Goal: Task Accomplishment & Management: Complete application form

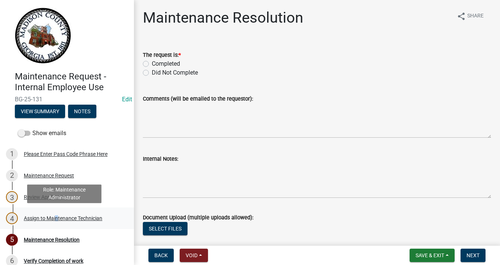
click at [55, 218] on div "Assign to Maintenance Technician" at bounding box center [63, 218] width 78 height 5
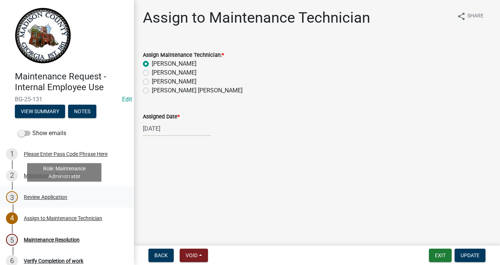
click at [54, 198] on div "Review Application" at bounding box center [46, 197] width 44 height 5
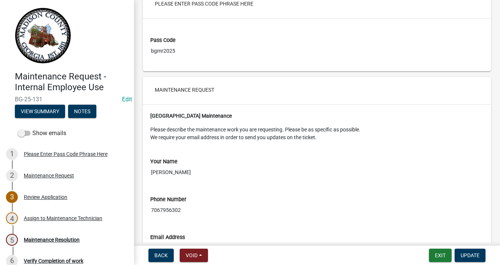
scroll to position [17, 0]
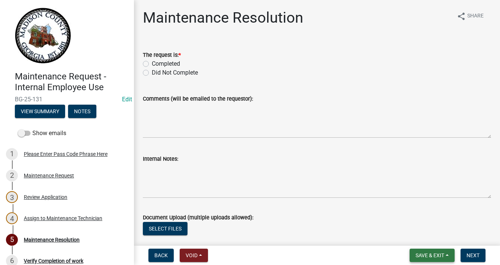
click at [435, 253] on span "Save & Exit" at bounding box center [429, 256] width 29 height 6
click at [426, 237] on button "Save & Exit" at bounding box center [424, 237] width 59 height 18
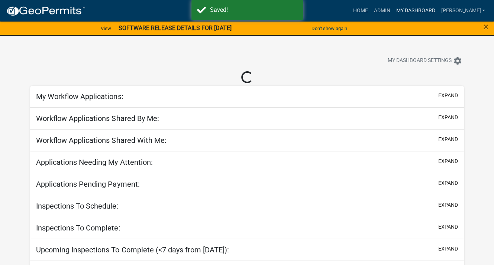
click at [436, 8] on link "My Dashboard" at bounding box center [415, 11] width 45 height 14
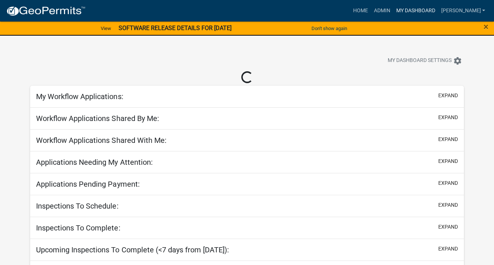
select select "3: 100"
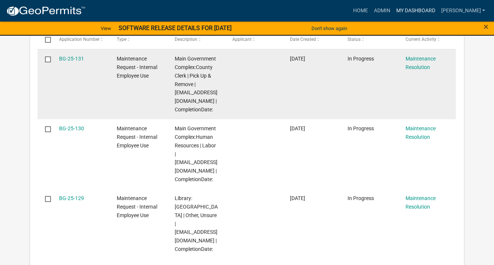
scroll to position [260, 0]
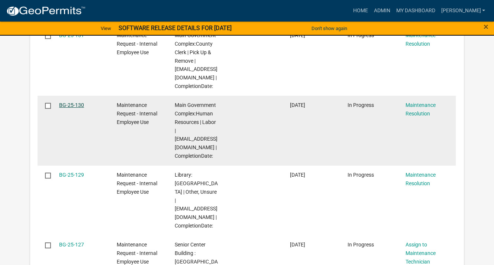
click at [79, 104] on link "BG-25-130" at bounding box center [71, 105] width 25 height 6
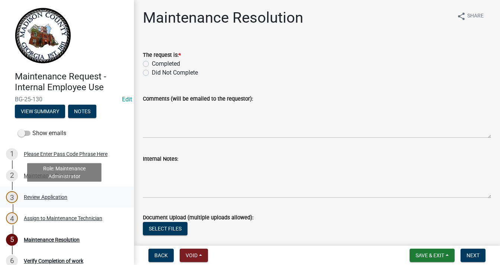
click at [57, 195] on div "Review Application" at bounding box center [46, 197] width 44 height 5
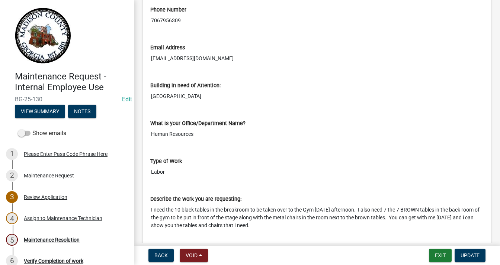
scroll to position [241, 0]
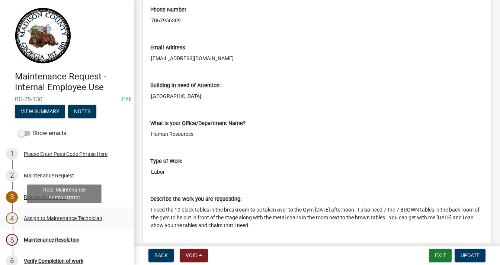
click at [73, 220] on div "Assign to Maintenance Technician" at bounding box center [63, 218] width 78 height 5
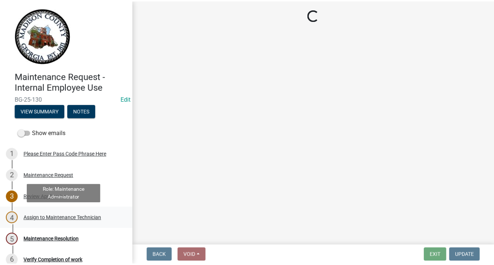
scroll to position [0, 0]
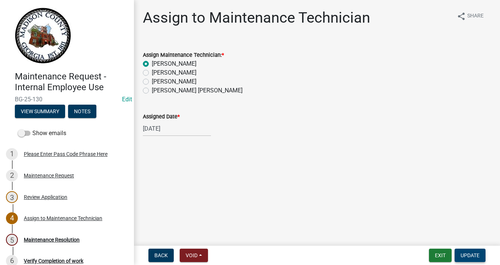
click at [469, 254] on span "Update" at bounding box center [469, 256] width 19 height 6
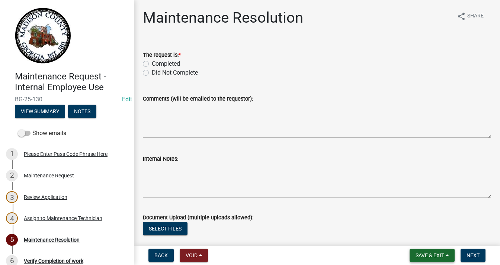
click at [445, 253] on button "Save & Exit" at bounding box center [431, 255] width 45 height 13
click at [439, 239] on button "Save & Exit" at bounding box center [424, 237] width 59 height 18
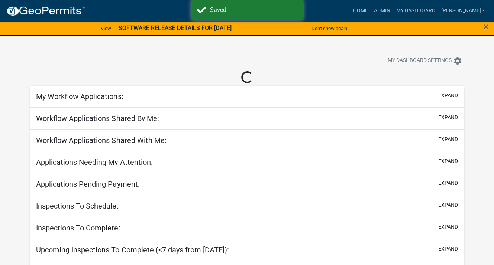
select select "3: 100"
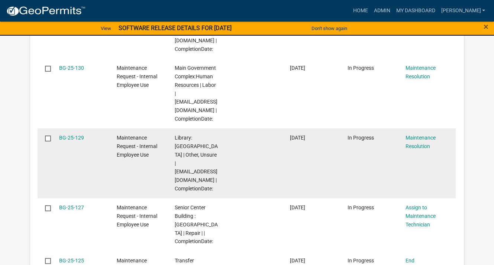
scroll to position [335, 0]
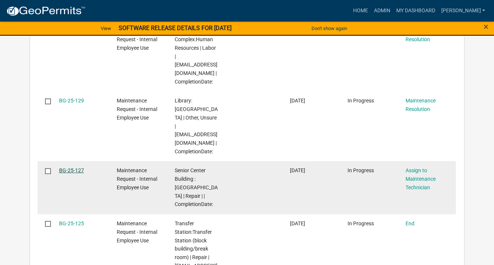
click at [76, 168] on link "BG-25-127" at bounding box center [71, 171] width 25 height 6
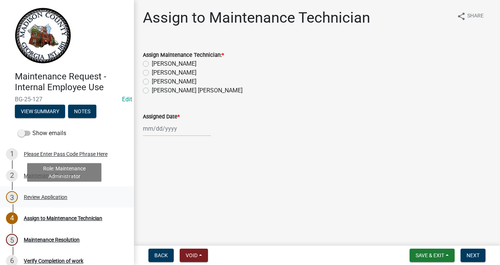
click at [51, 197] on div "Review Application" at bounding box center [46, 197] width 44 height 5
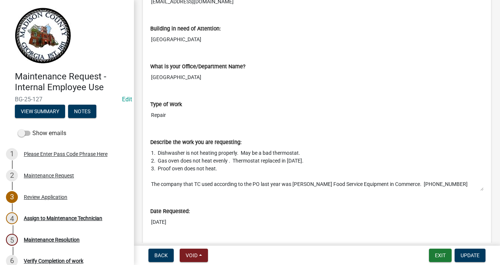
scroll to position [297, 0]
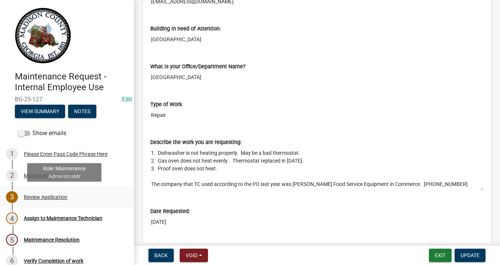
click at [54, 196] on div "Review Application" at bounding box center [46, 197] width 44 height 5
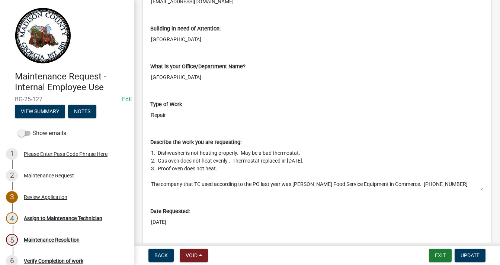
scroll to position [7, 0]
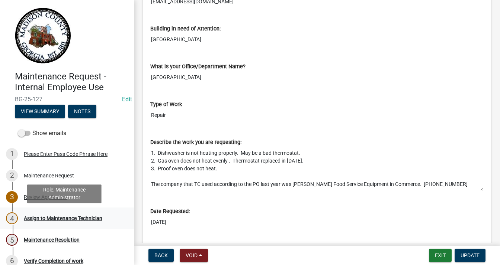
click at [91, 218] on div "Assign to Maintenance Technician" at bounding box center [63, 218] width 78 height 5
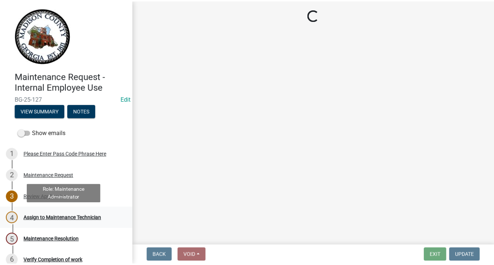
scroll to position [0, 0]
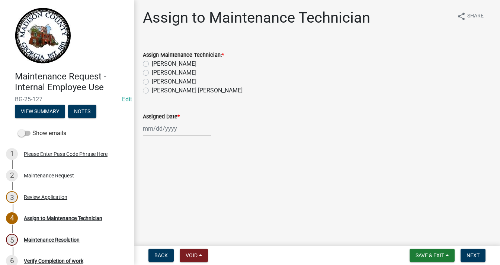
click at [152, 83] on label "[PERSON_NAME]" at bounding box center [174, 81] width 45 height 9
click at [152, 82] on input "[PERSON_NAME]" at bounding box center [154, 79] width 5 height 5
radio input "true"
click at [157, 131] on div at bounding box center [177, 128] width 68 height 15
select select "10"
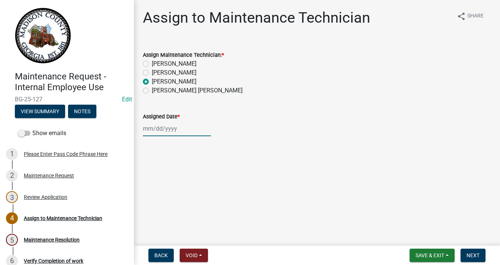
select select "2025"
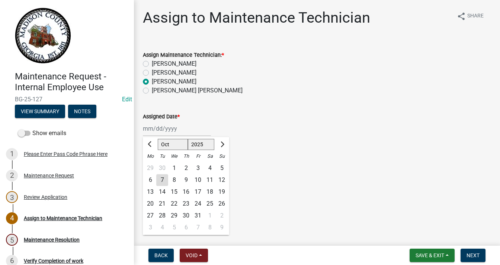
click at [162, 180] on div "7" at bounding box center [162, 180] width 12 height 12
type input "[DATE]"
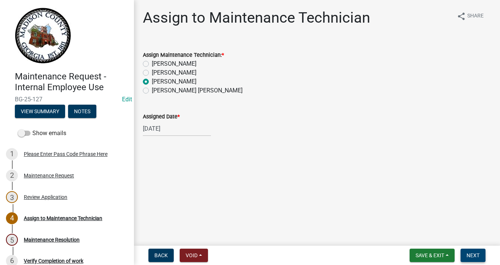
click at [470, 253] on span "Next" at bounding box center [472, 256] width 13 height 6
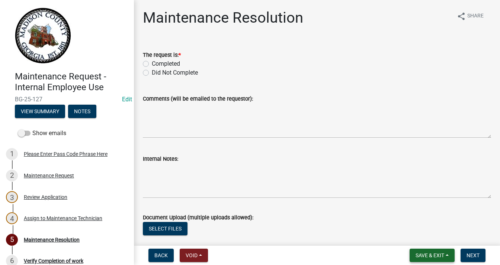
click at [425, 255] on span "Save & Exit" at bounding box center [429, 256] width 29 height 6
click at [430, 237] on button "Save & Exit" at bounding box center [424, 237] width 59 height 18
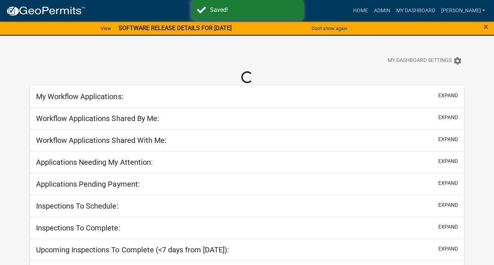
select select "3: 100"
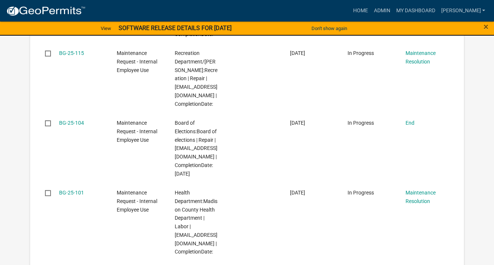
scroll to position [818, 0]
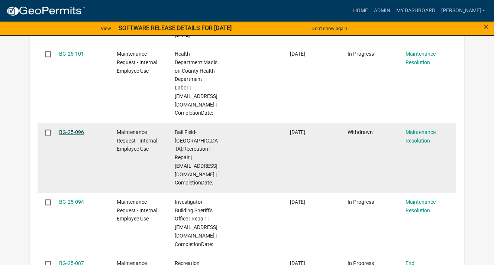
click at [67, 131] on link "BG-25-096" at bounding box center [71, 132] width 25 height 6
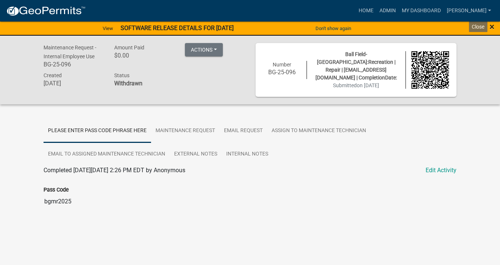
click at [494, 24] on span "×" at bounding box center [491, 27] width 5 height 10
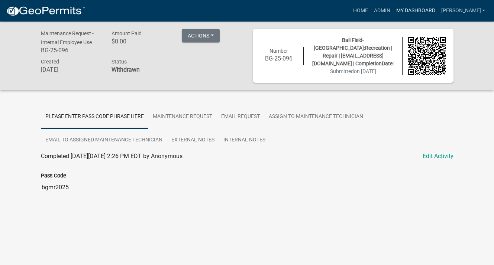
click at [421, 9] on link "My Dashboard" at bounding box center [415, 11] width 45 height 14
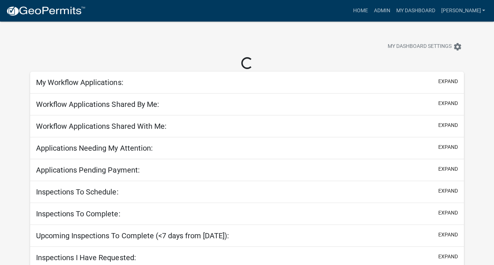
select select "3: 100"
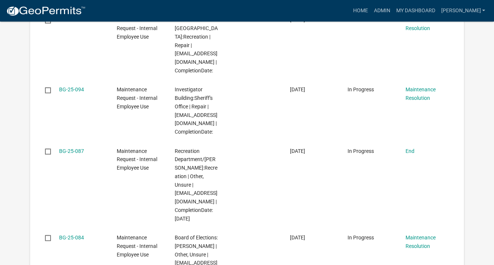
scroll to position [930, 0]
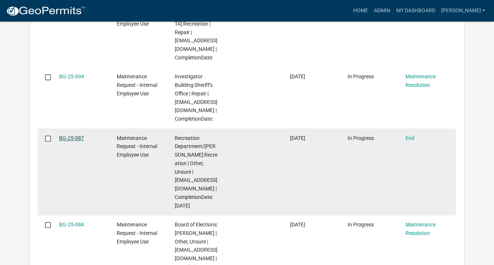
click at [77, 135] on link "BG-25-087" at bounding box center [71, 138] width 25 height 6
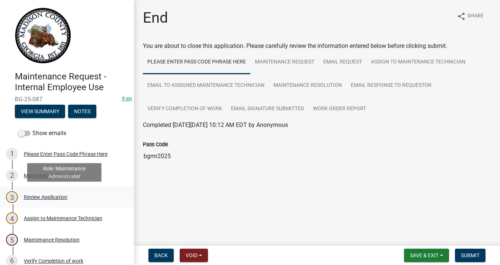
click at [55, 196] on div "Review Application" at bounding box center [46, 197] width 44 height 5
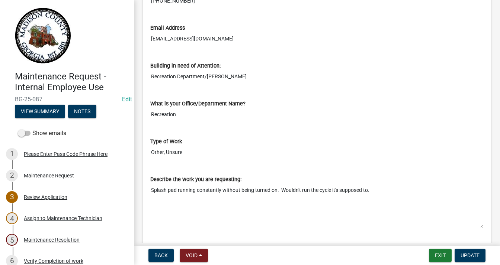
scroll to position [260, 0]
